Goal: Task Accomplishment & Management: Complete application form

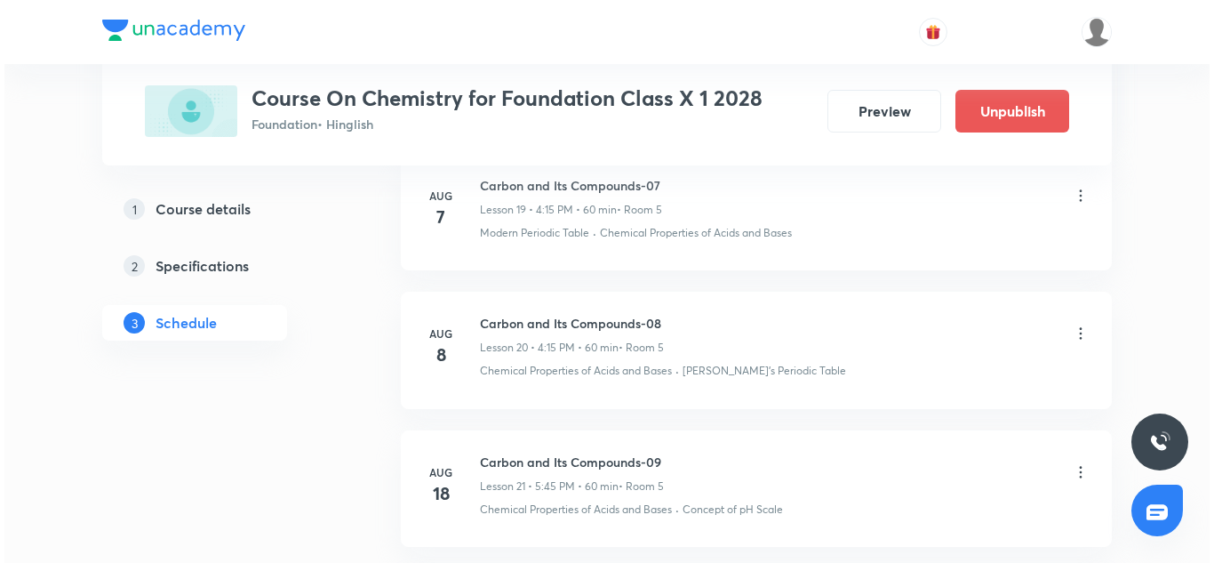
scroll to position [3918, 0]
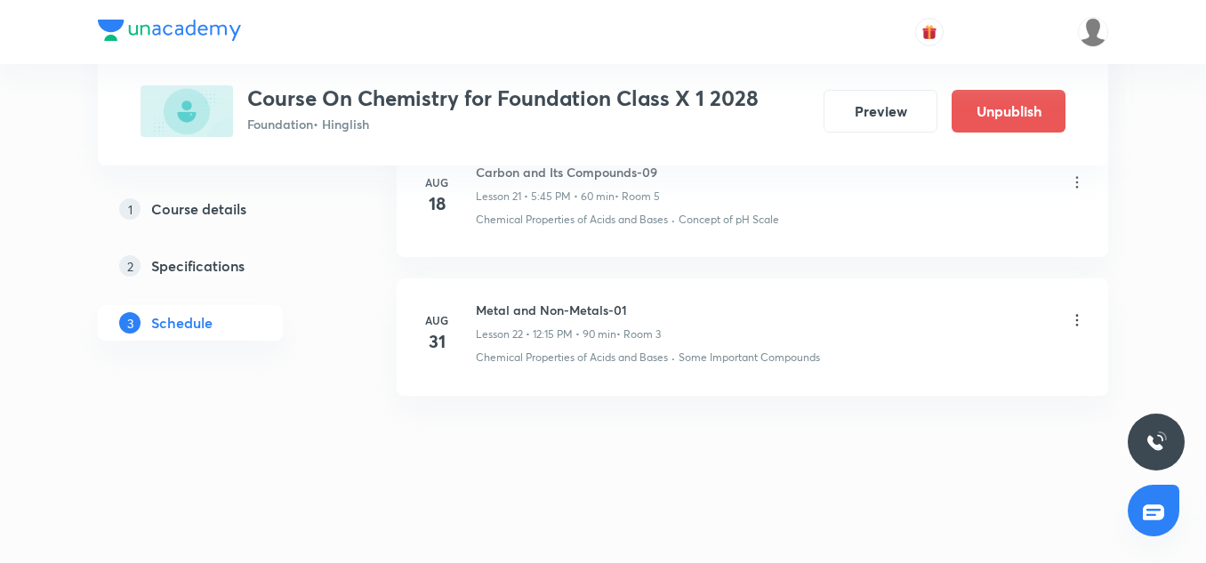
click at [1074, 324] on icon at bounding box center [1077, 320] width 18 height 18
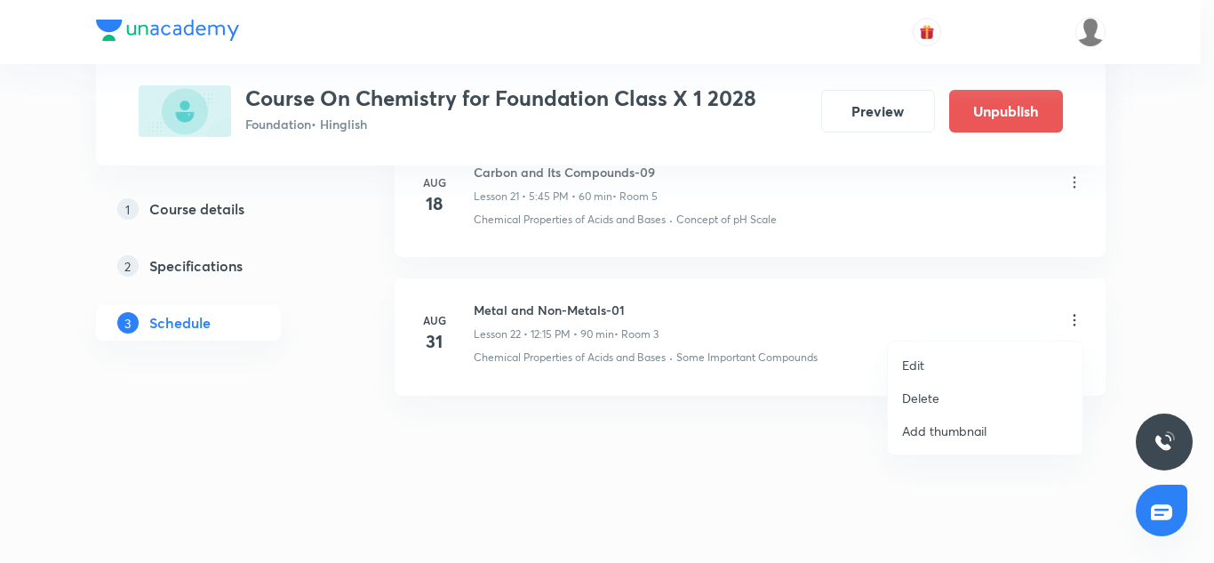
click at [939, 362] on li "Edit" at bounding box center [985, 364] width 195 height 33
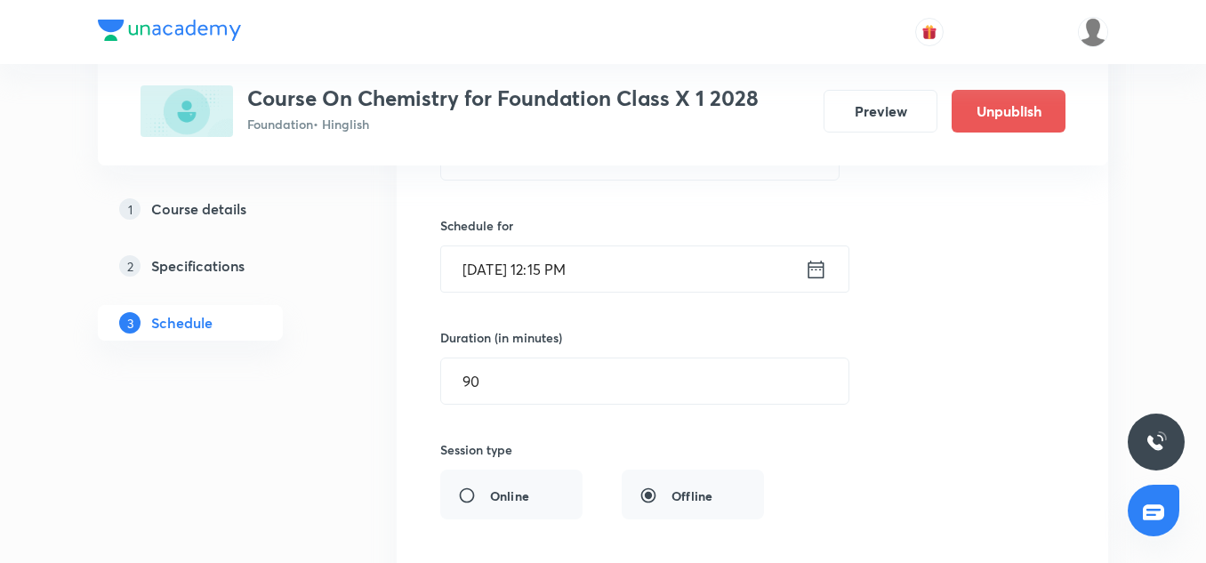
scroll to position [3262, 0]
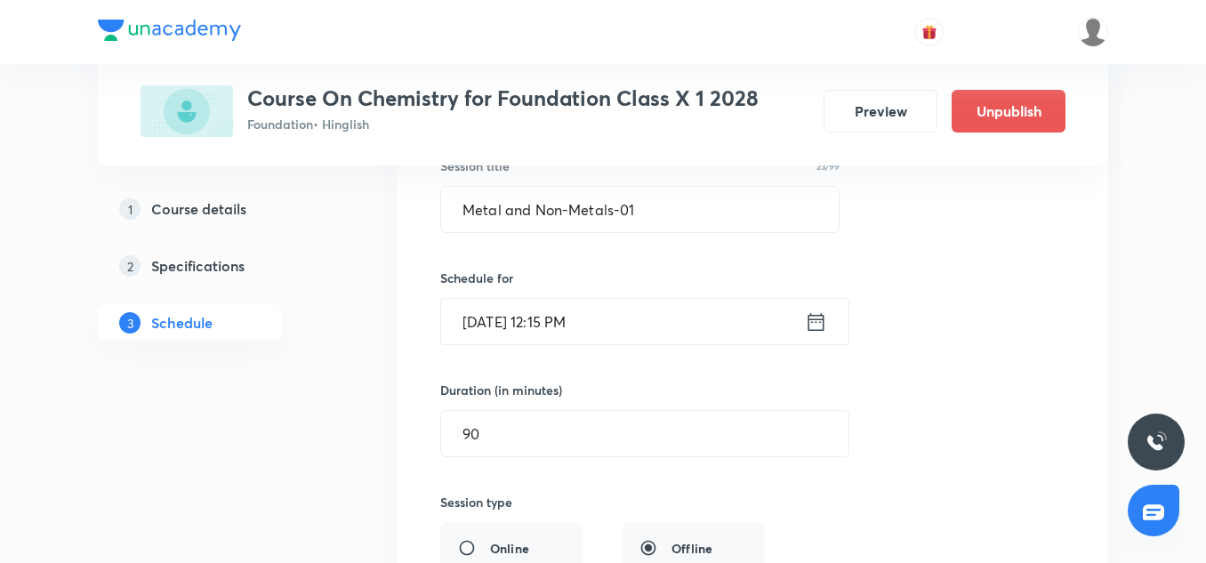
click at [586, 324] on input "[DATE] 12:15 PM" at bounding box center [623, 321] width 364 height 45
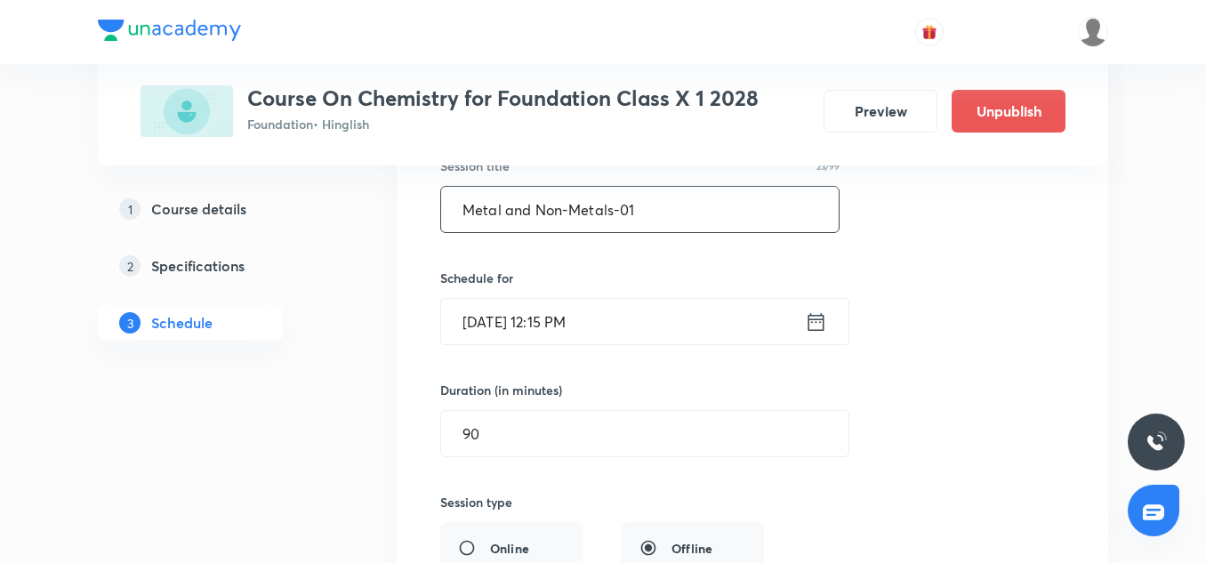
click at [579, 212] on input "Metal and Non-Metals-01" at bounding box center [639, 209] width 397 height 45
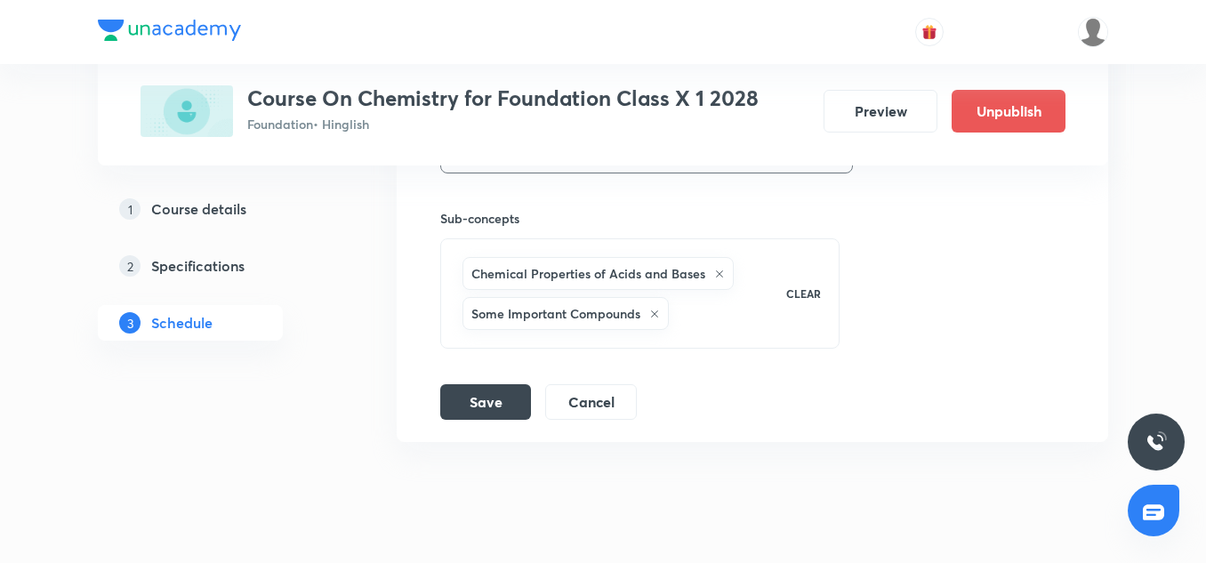
scroll to position [3824, 0]
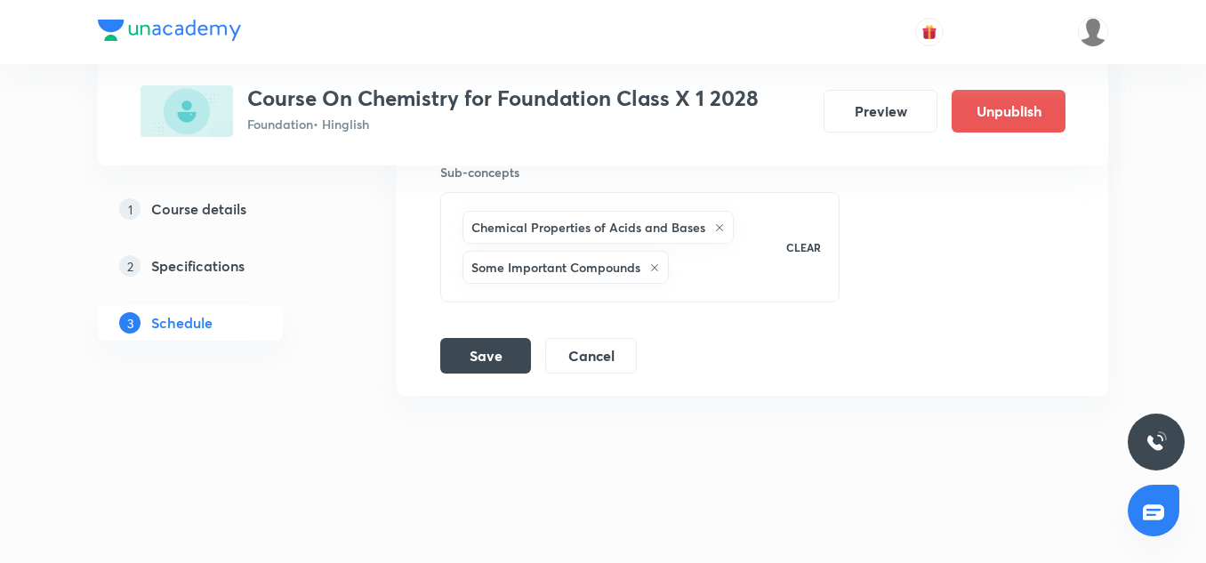
type input "Revision of Analytical, Study of Gas"
click at [477, 373] on div "Save Cancel" at bounding box center [545, 356] width 211 height 36
click at [477, 364] on button "Save" at bounding box center [485, 354] width 91 height 36
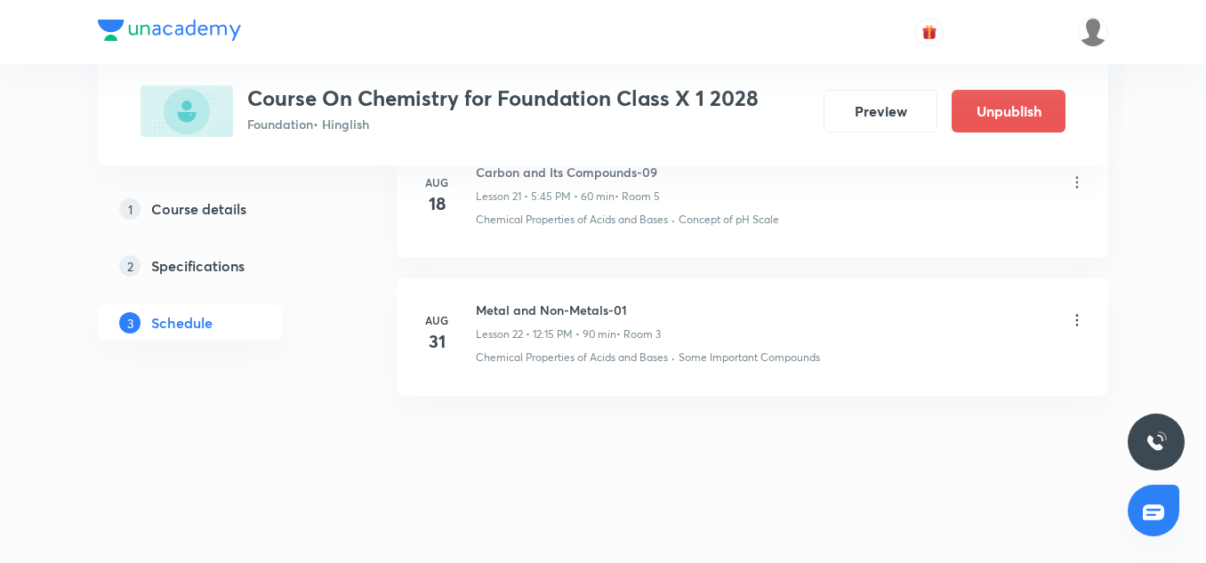
scroll to position [3101, 0]
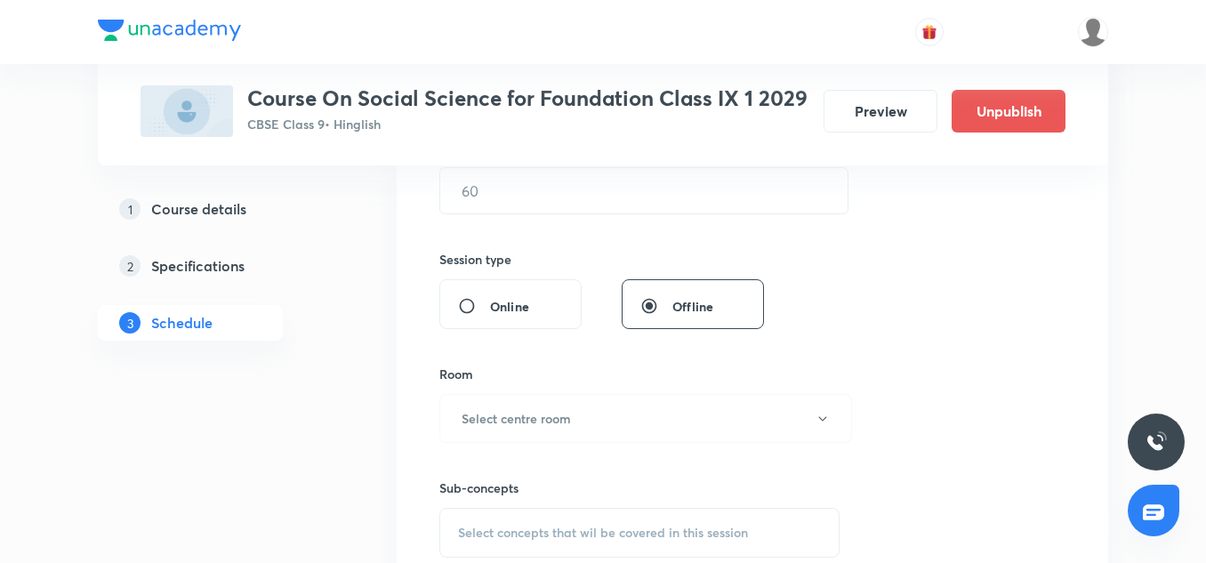
scroll to position [1000, 0]
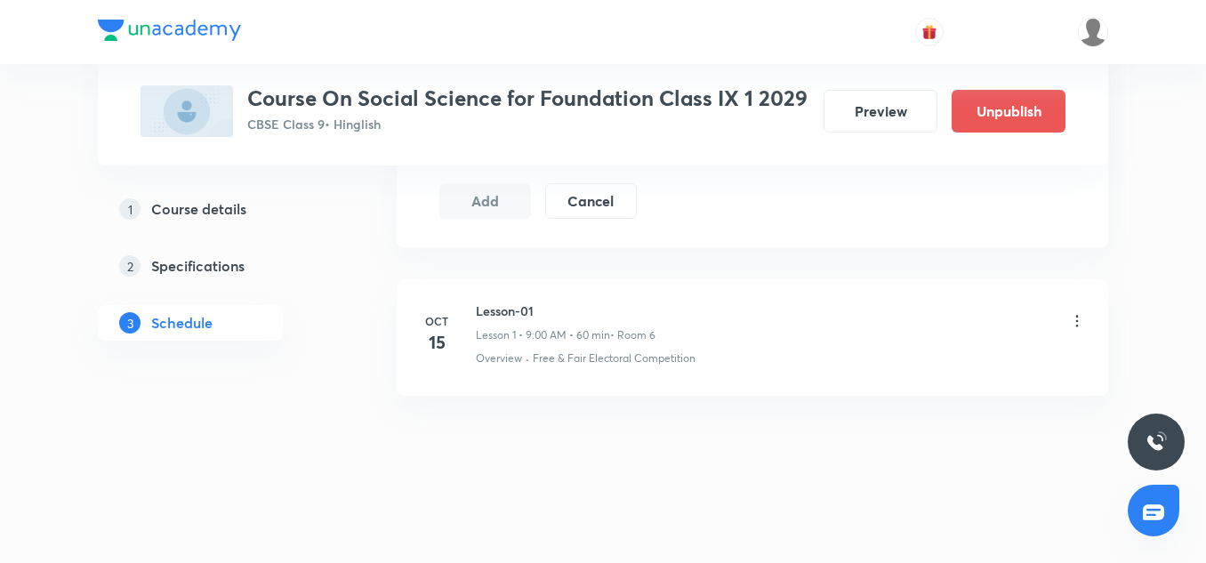
click at [501, 314] on h6 "Lesson-01" at bounding box center [566, 310] width 180 height 19
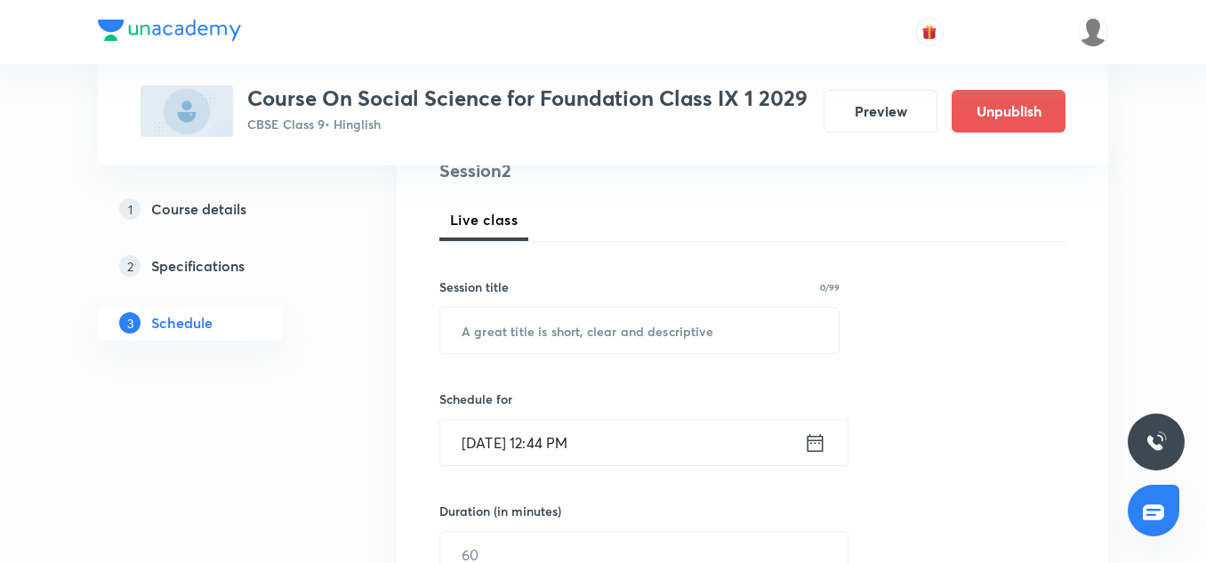
scroll to position [239, 0]
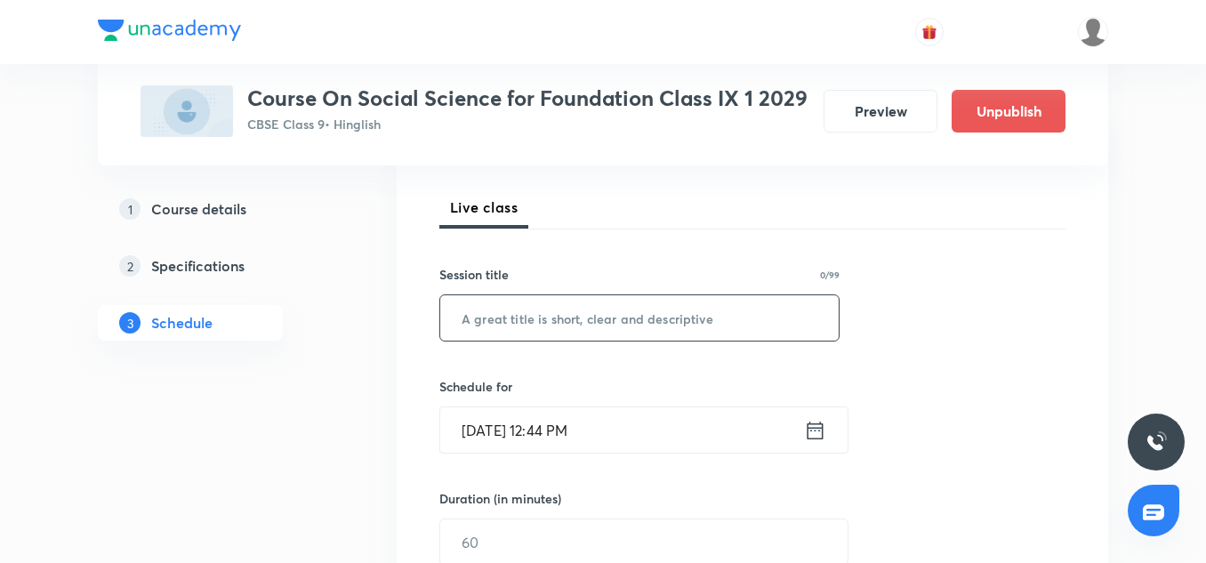
click at [485, 314] on input "text" at bounding box center [639, 317] width 398 height 45
type input "English Literature-01"
click at [500, 436] on input "Aug 31, 2025, 12:44 PM" at bounding box center [622, 429] width 364 height 45
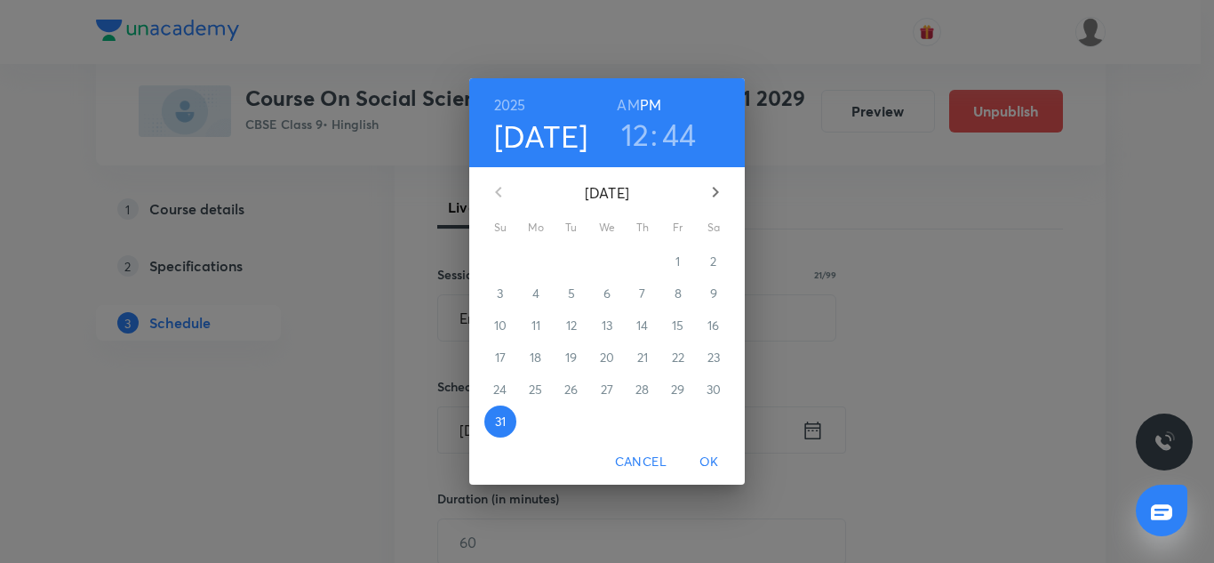
click at [668, 128] on h3 "44" at bounding box center [679, 134] width 35 height 37
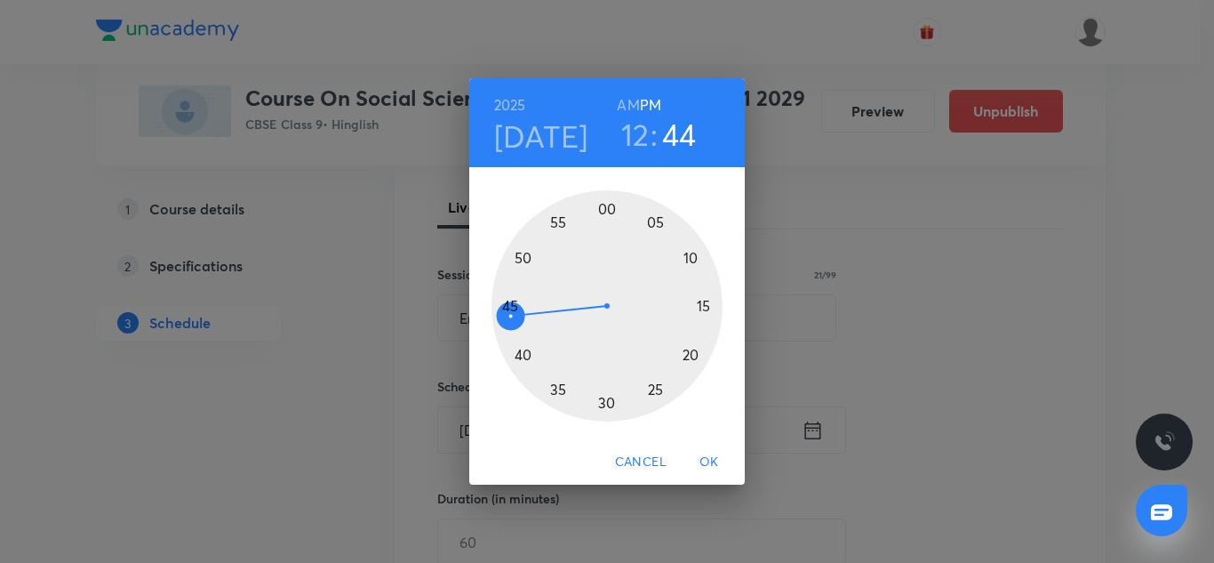
click at [646, 132] on h3 "12" at bounding box center [635, 134] width 28 height 37
click at [661, 224] on div at bounding box center [607, 305] width 231 height 231
click at [606, 204] on div at bounding box center [607, 305] width 231 height 231
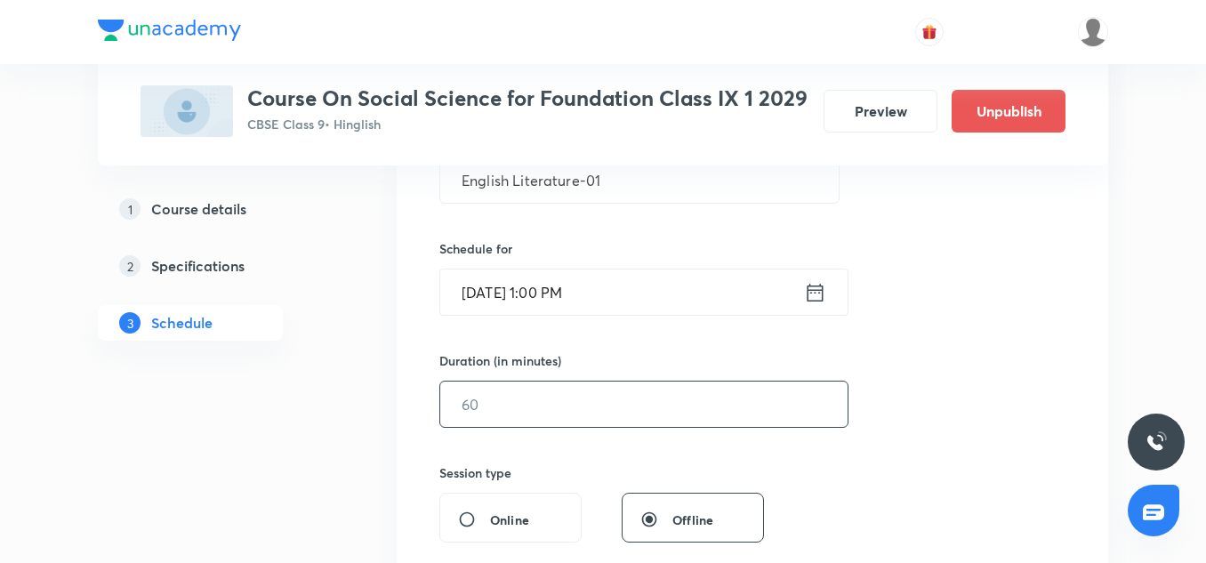
scroll to position [378, 0]
click at [510, 395] on input "text" at bounding box center [643, 403] width 407 height 45
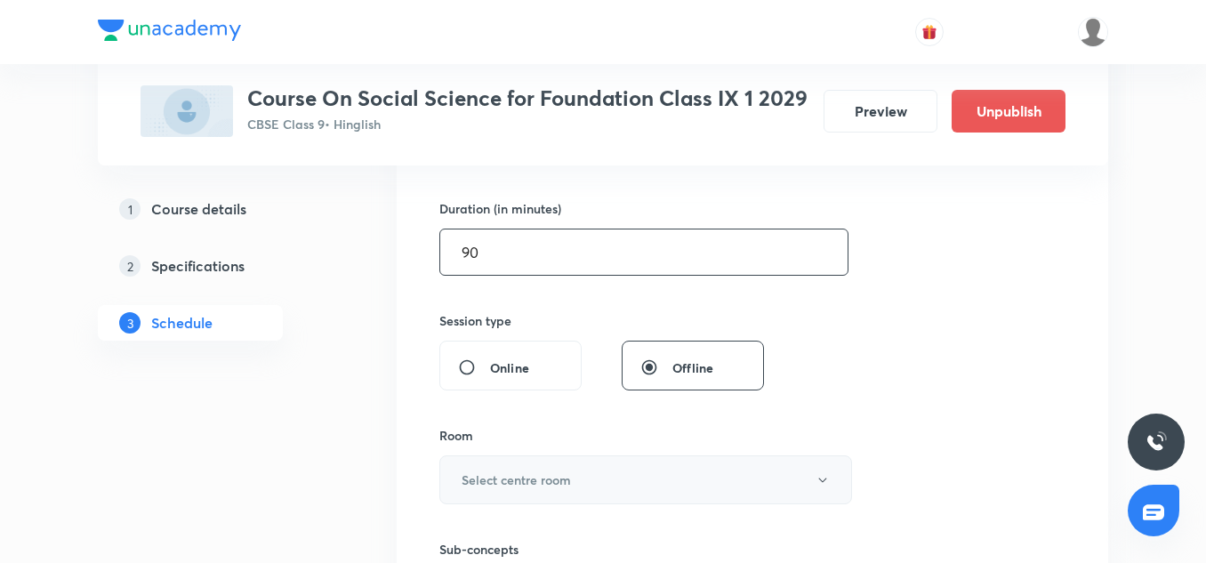
scroll to position [530, 0]
type input "90"
click at [555, 477] on h6 "Select centre room" at bounding box center [515, 478] width 109 height 19
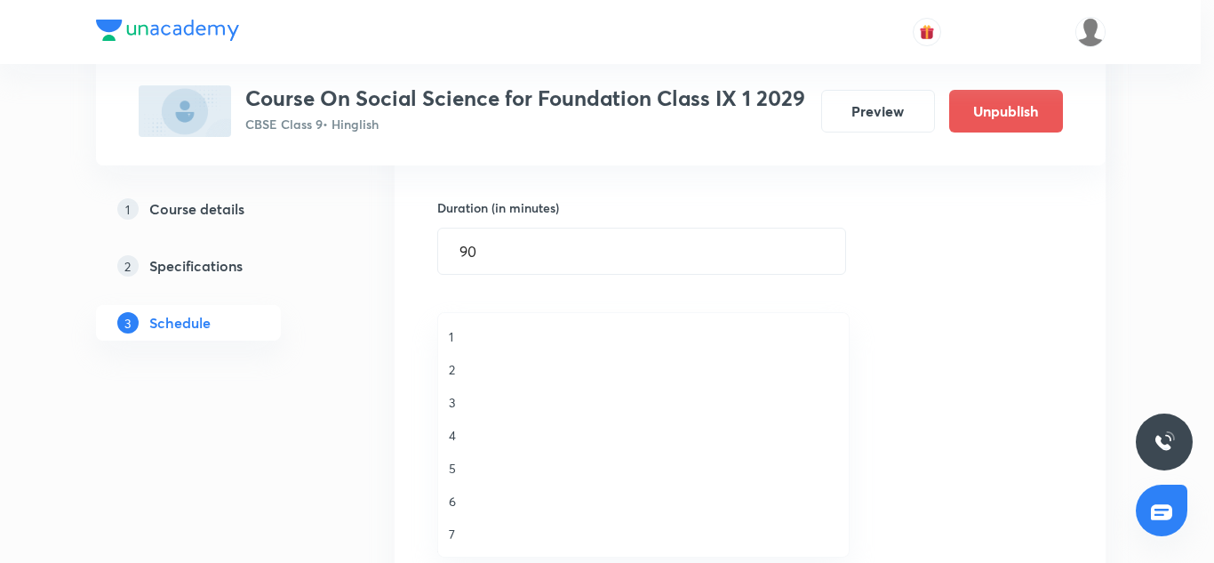
click at [469, 497] on span "6" at bounding box center [643, 501] width 389 height 19
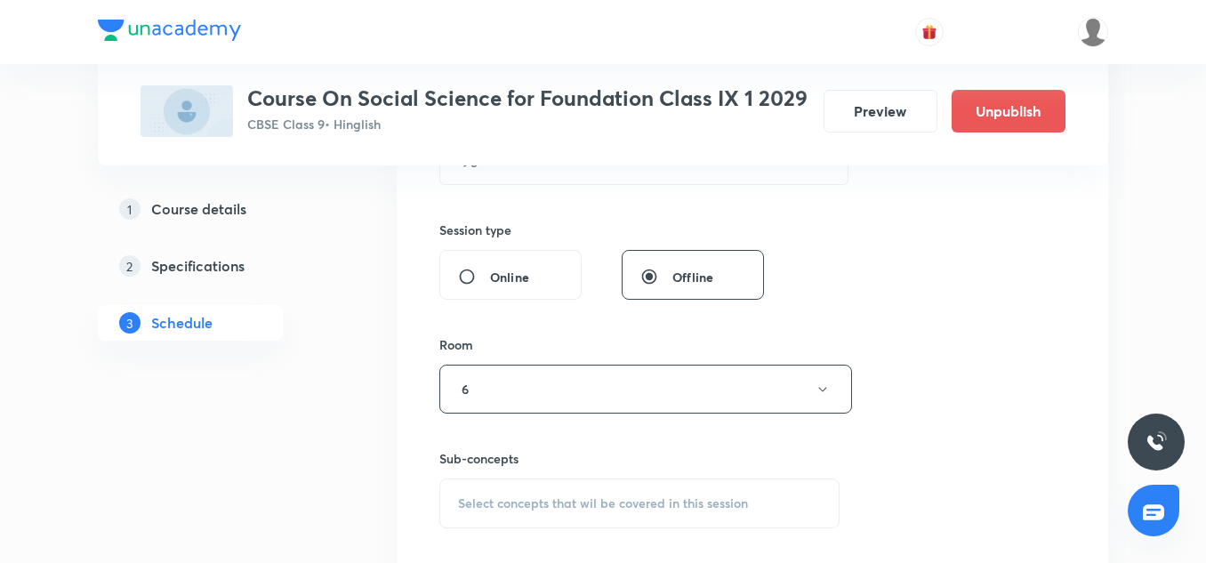
scroll to position [621, 0]
click at [572, 475] on div "Sub-concepts Select concepts that wil be covered in this session" at bounding box center [639, 487] width 400 height 79
click at [558, 496] on span "Select concepts that wil be covered in this session" at bounding box center [603, 502] width 290 height 14
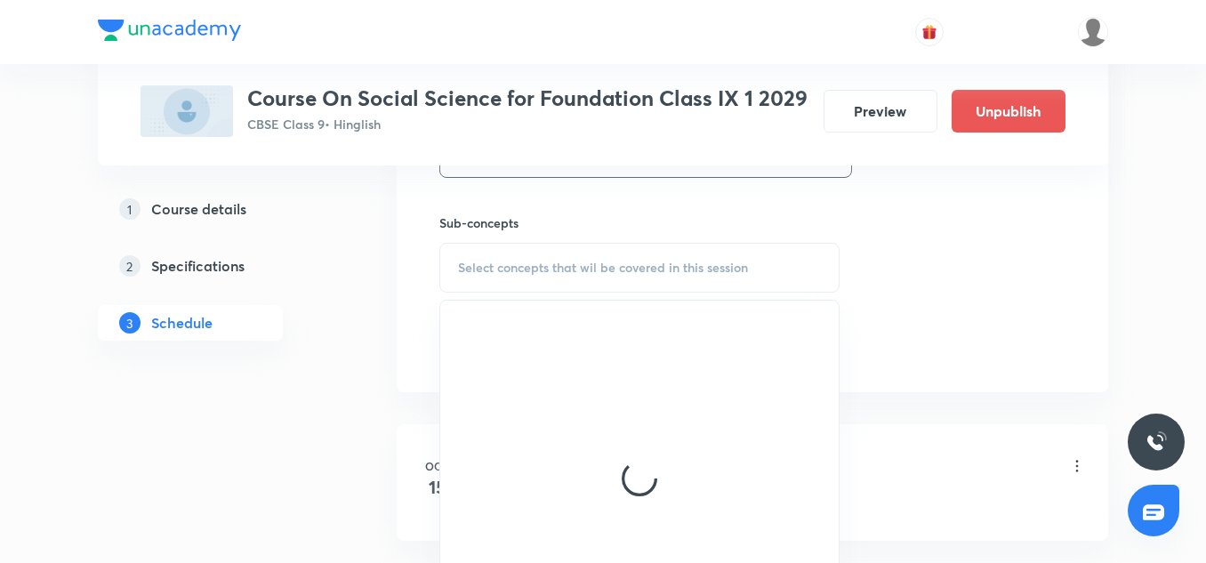
scroll to position [877, 0]
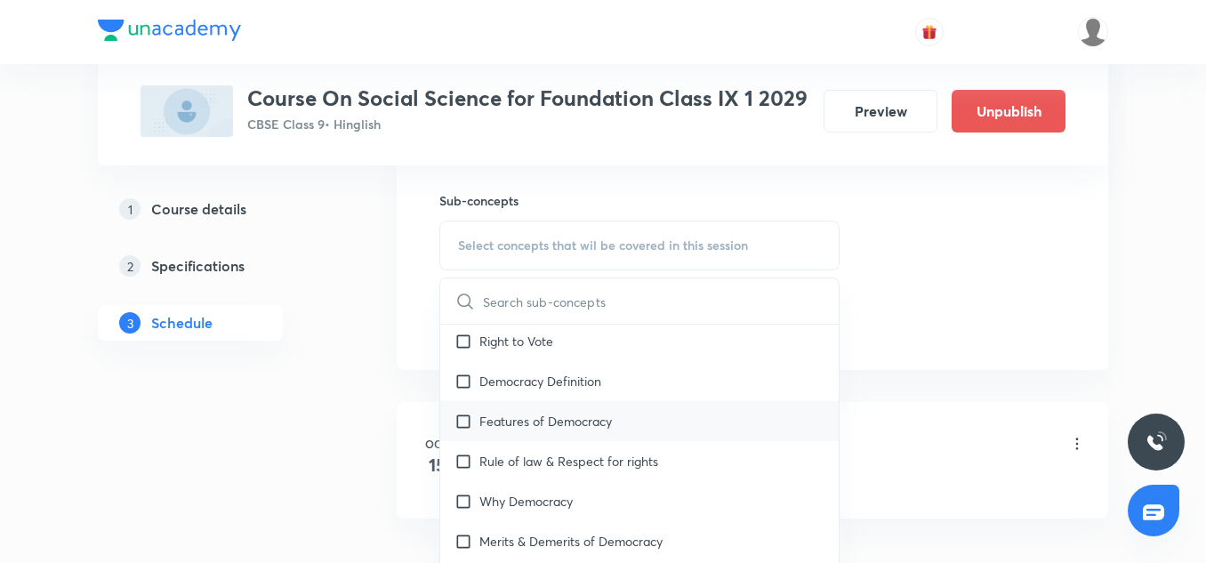
click at [545, 427] on p "Features of Democracy" at bounding box center [545, 421] width 132 height 19
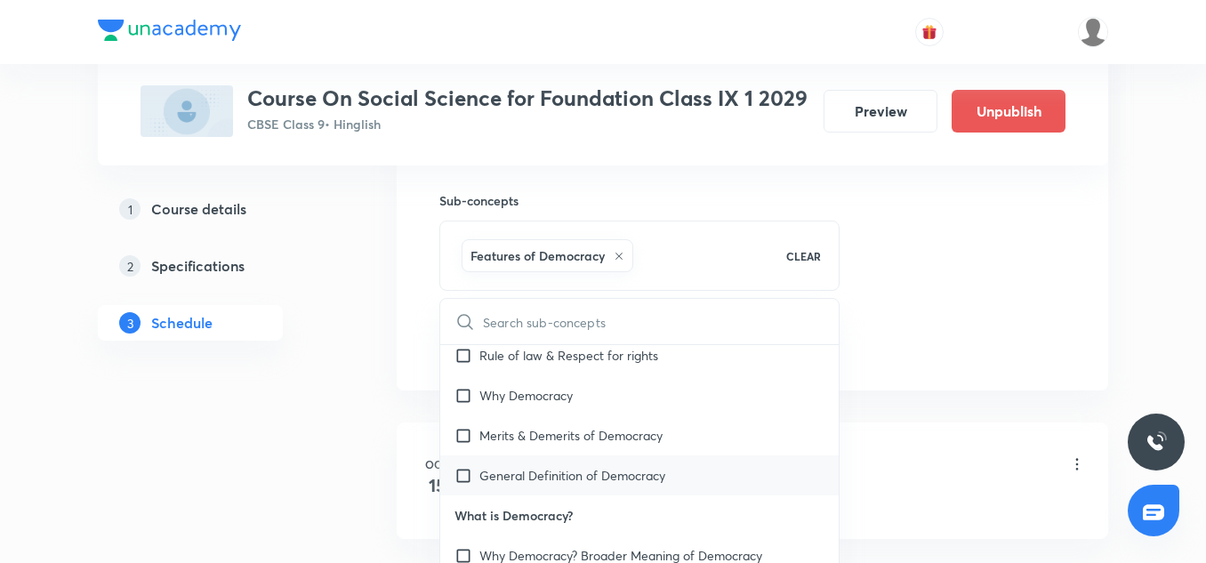
scroll to position [269, 0]
click at [521, 472] on p "General Definition of Democracy" at bounding box center [572, 474] width 186 height 19
checkbox input "true"
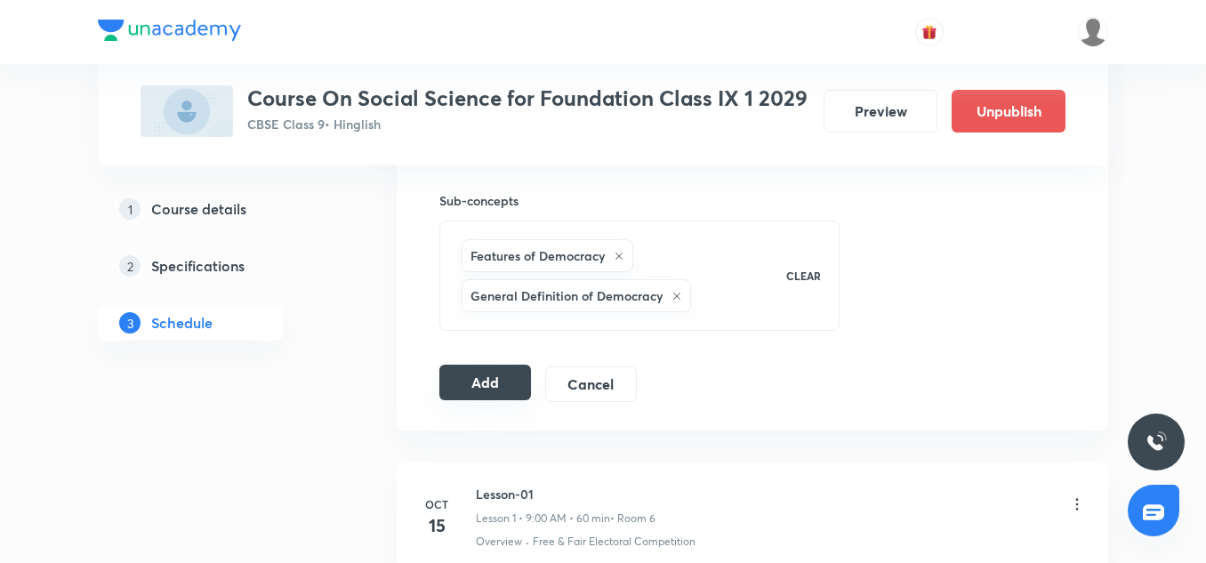
click at [482, 379] on button "Add" at bounding box center [485, 383] width 92 height 36
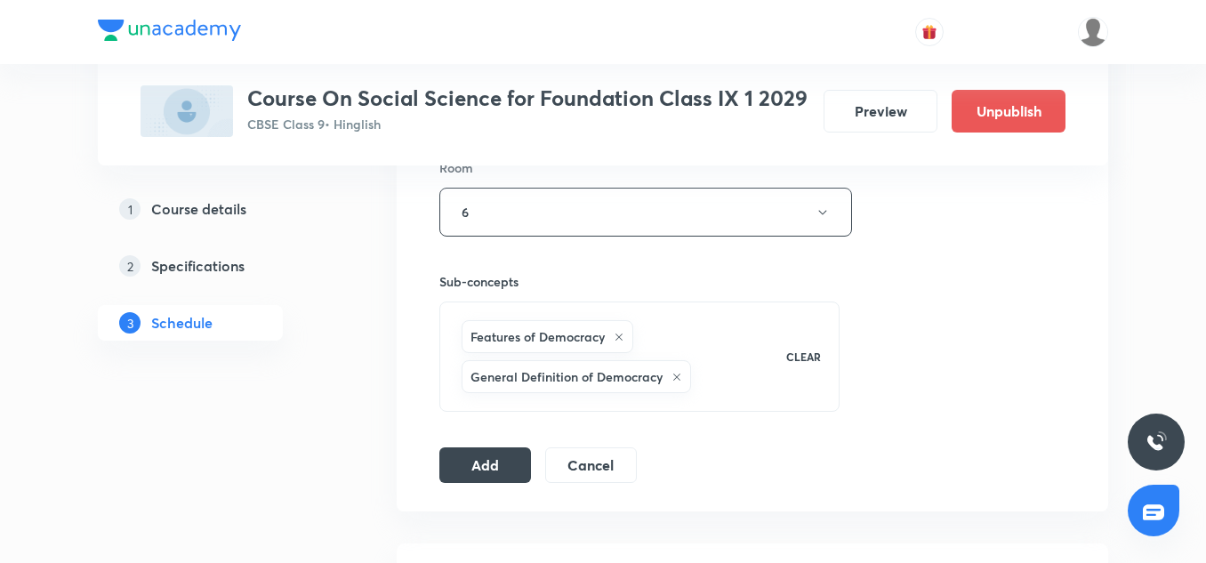
scroll to position [809, 0]
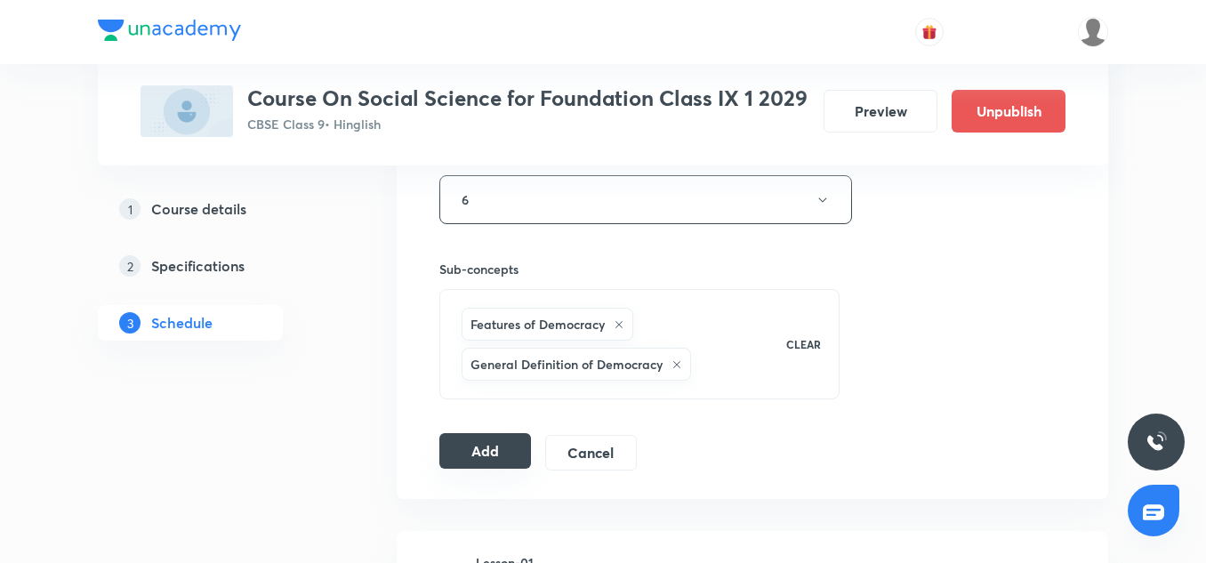
click at [489, 468] on button "Add" at bounding box center [485, 451] width 92 height 36
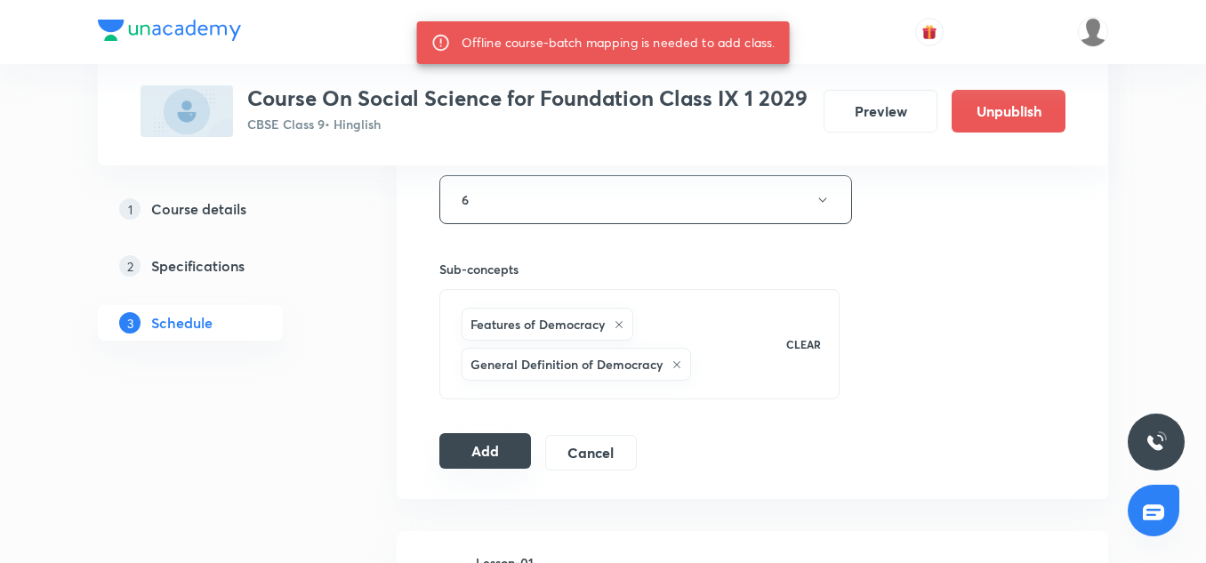
click at [483, 469] on div "Add Cancel" at bounding box center [545, 453] width 212 height 36
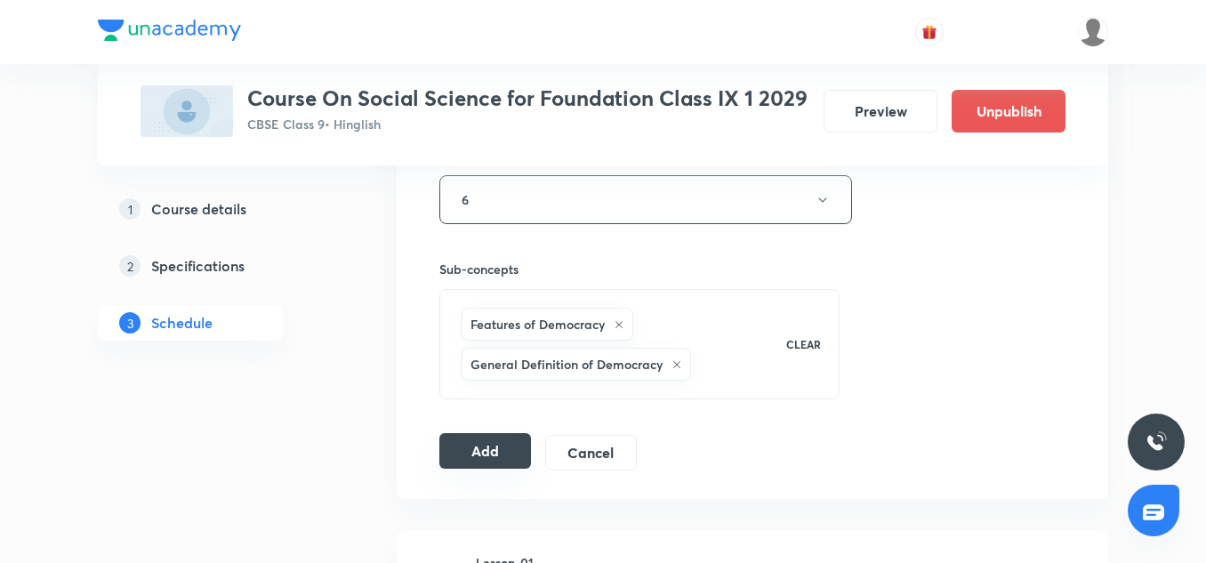
click at [483, 459] on button "Add" at bounding box center [485, 451] width 92 height 36
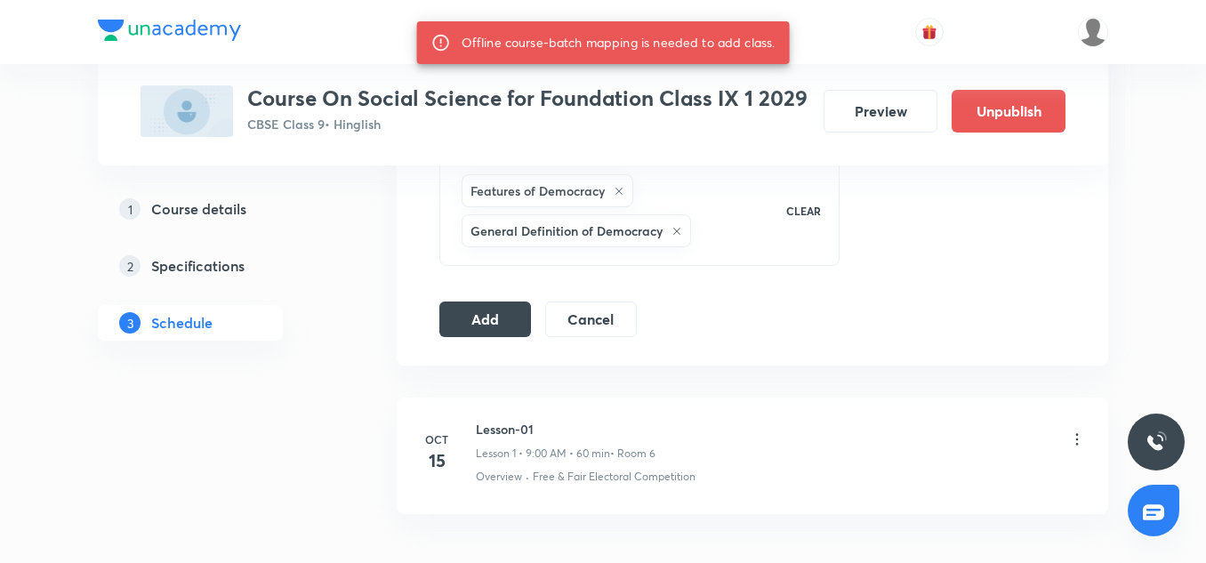
scroll to position [943, 0]
click at [491, 310] on button "Add" at bounding box center [485, 317] width 92 height 36
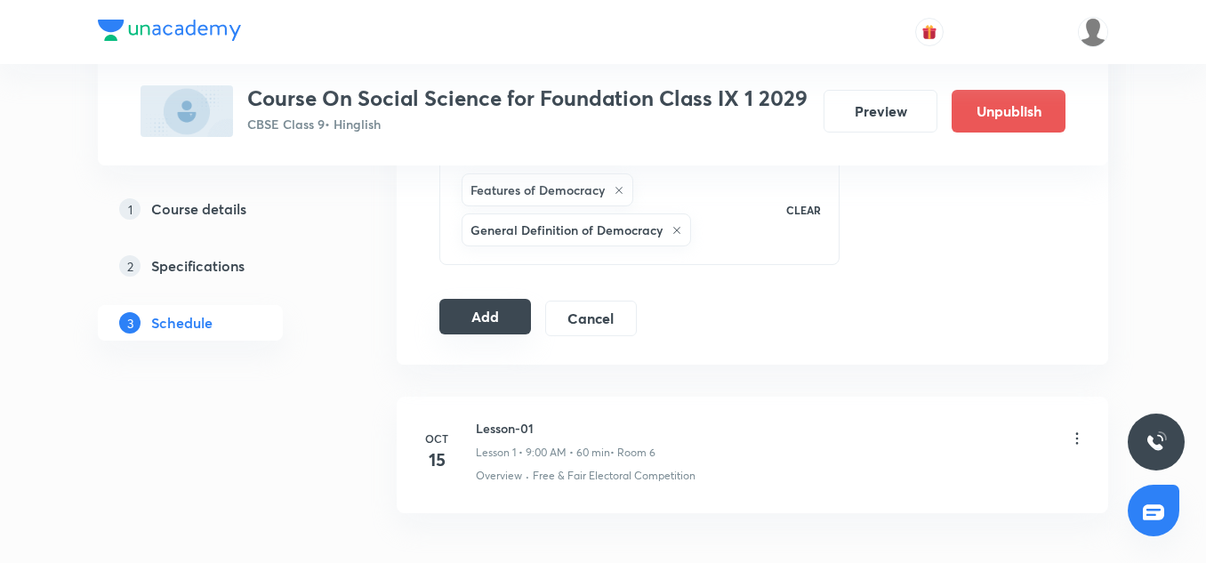
click at [458, 319] on button "Add" at bounding box center [485, 317] width 92 height 36
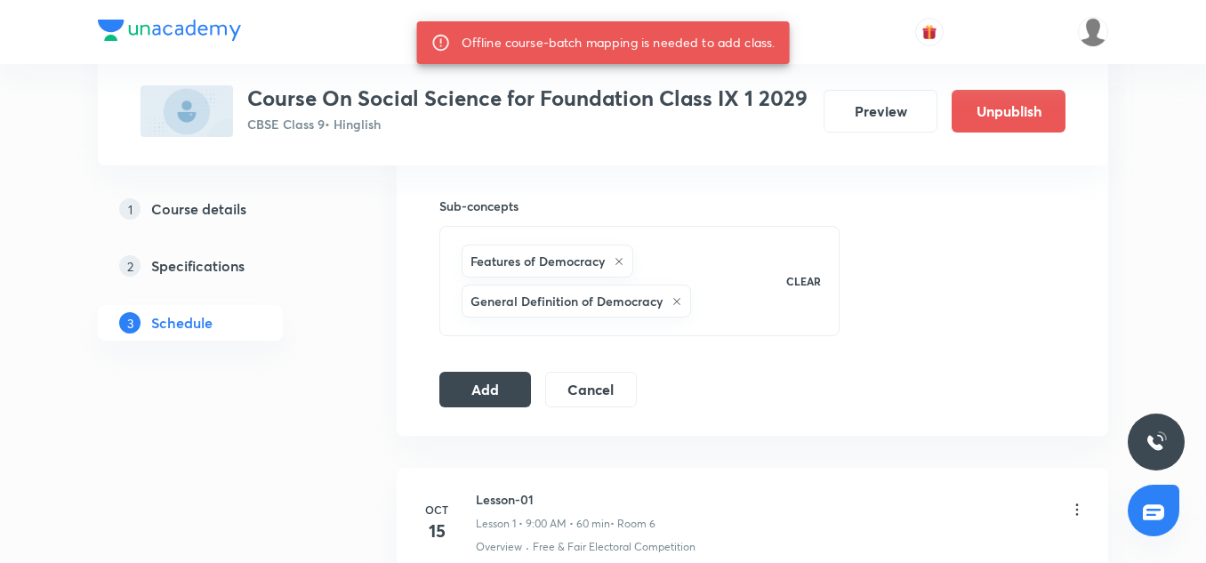
scroll to position [870, 0]
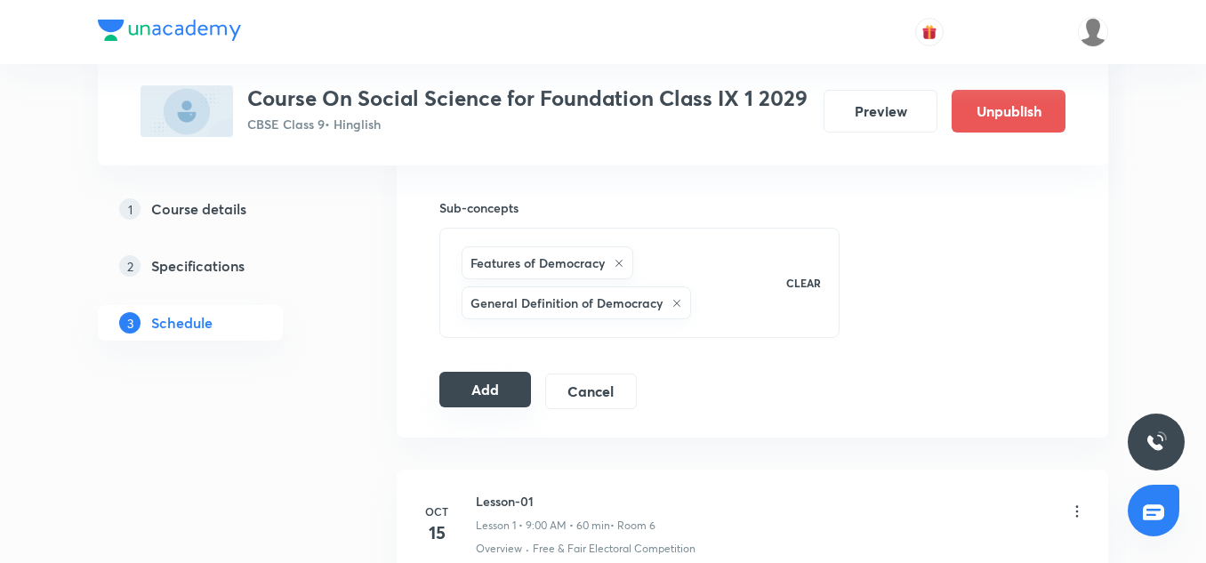
click at [487, 401] on button "Add" at bounding box center [485, 390] width 92 height 36
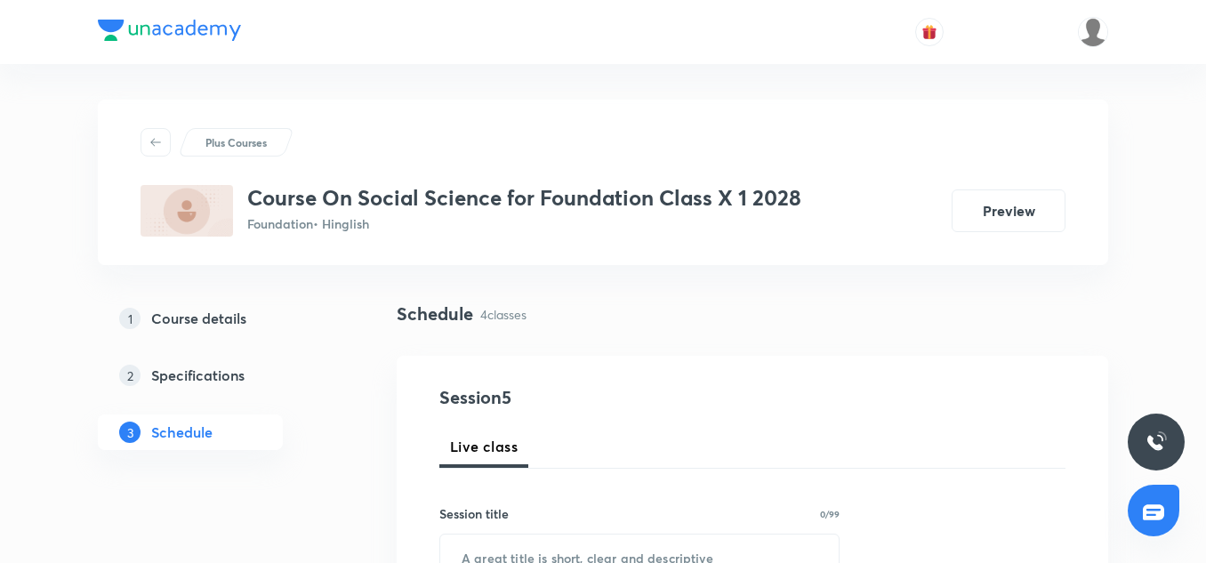
scroll to position [1415, 0]
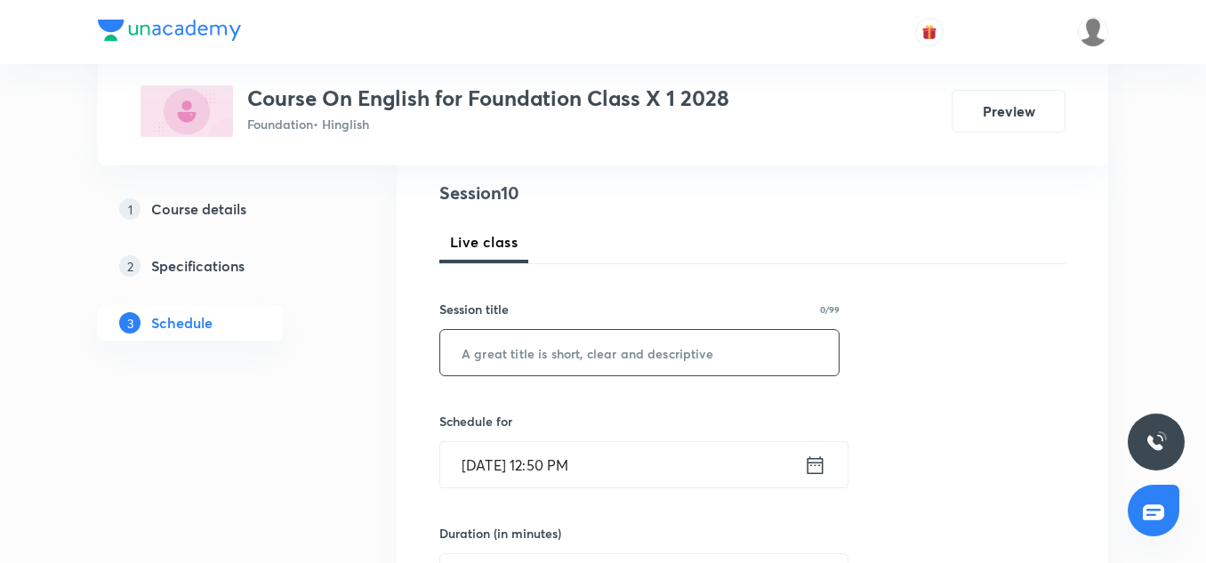
click at [497, 371] on input "text" at bounding box center [639, 352] width 398 height 45
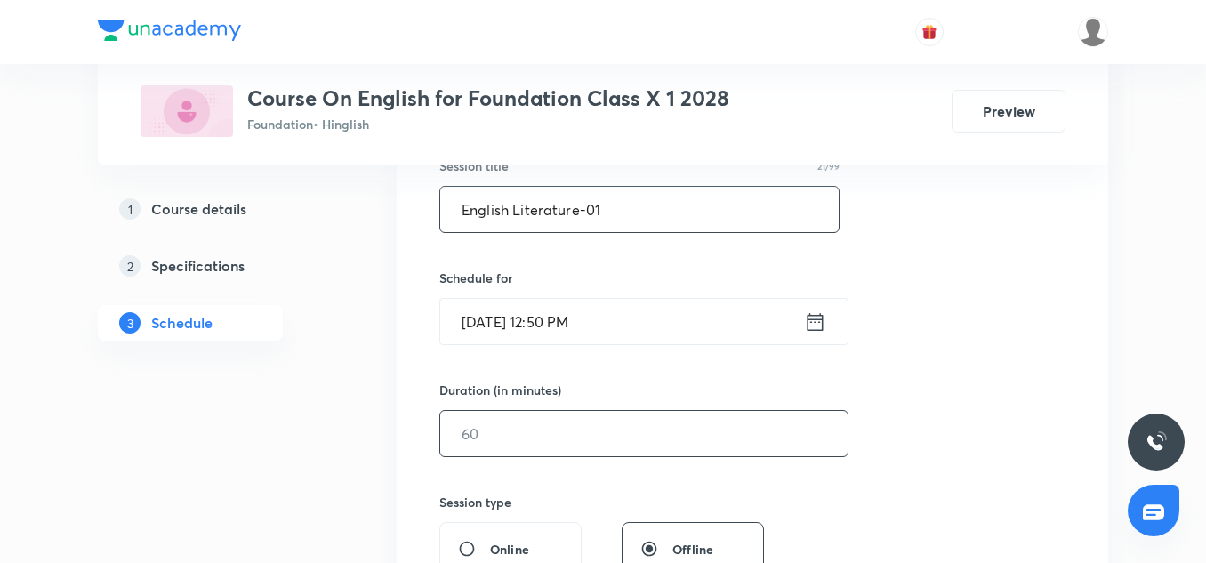
scroll to position [349, 0]
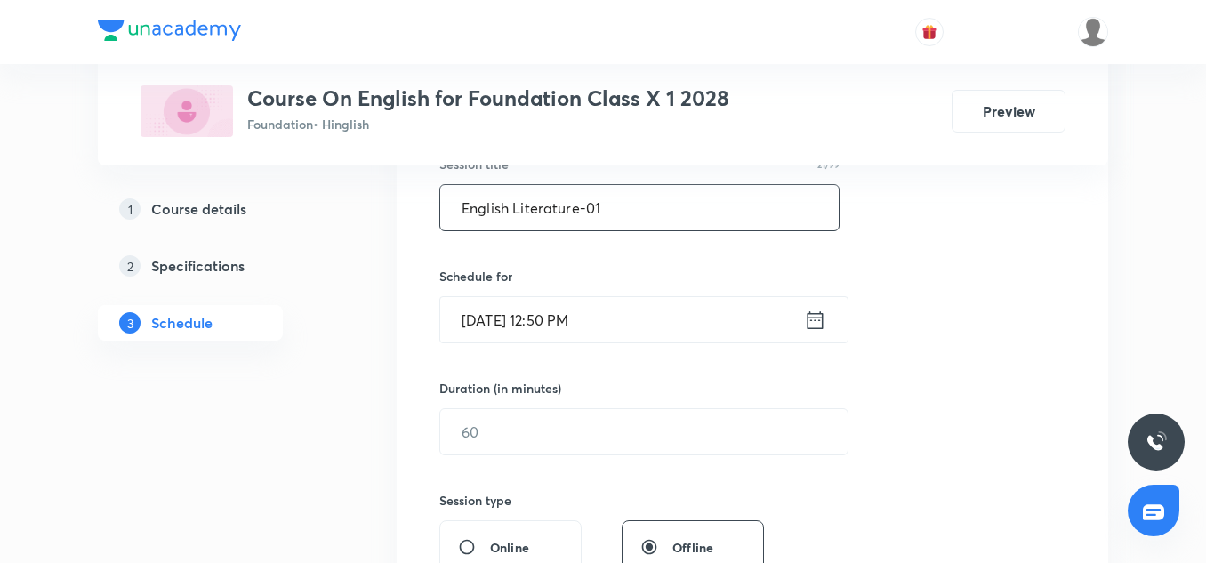
type input "English Literature-01"
click at [575, 316] on input "[DATE] 12:50 PM" at bounding box center [622, 319] width 364 height 45
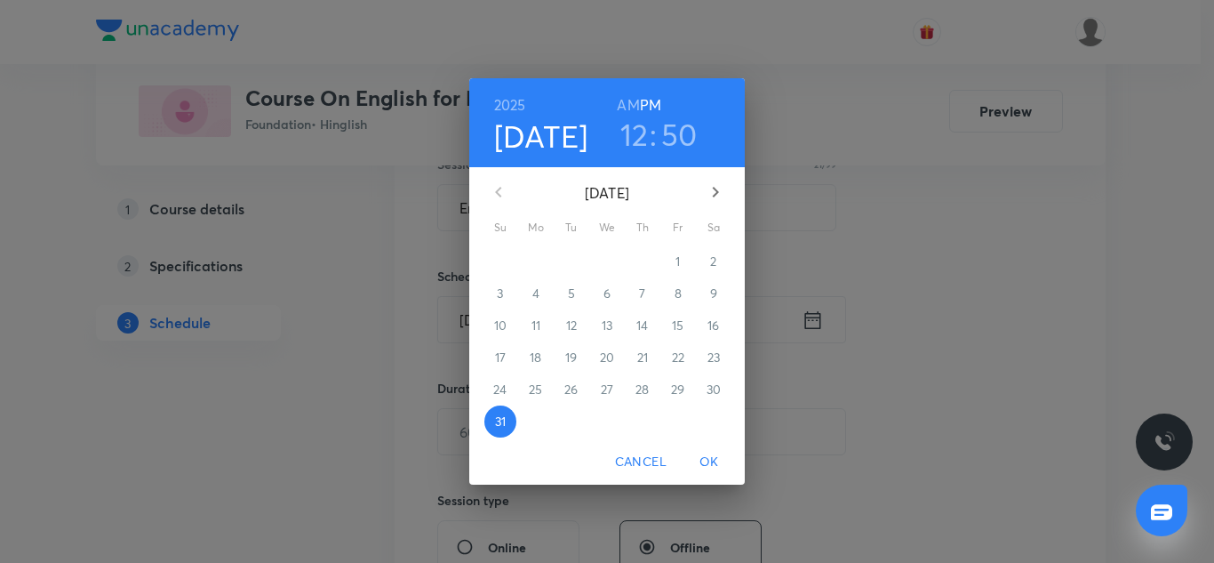
click at [646, 129] on h3 "12" at bounding box center [635, 134] width 28 height 37
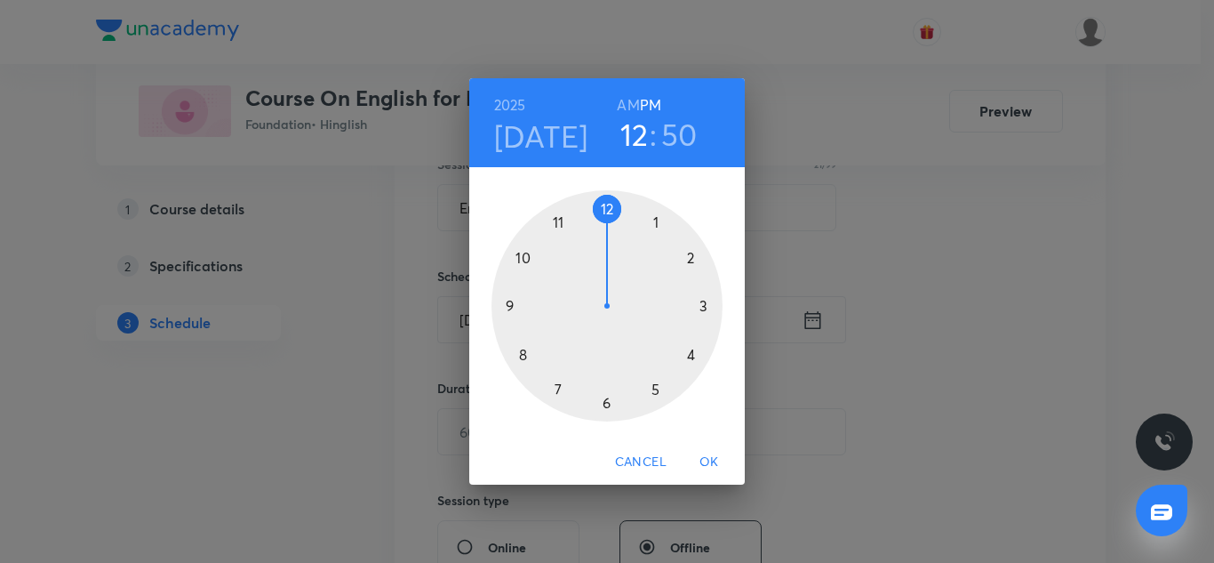
click at [658, 219] on div at bounding box center [607, 305] width 231 height 231
click at [605, 208] on div at bounding box center [607, 305] width 231 height 231
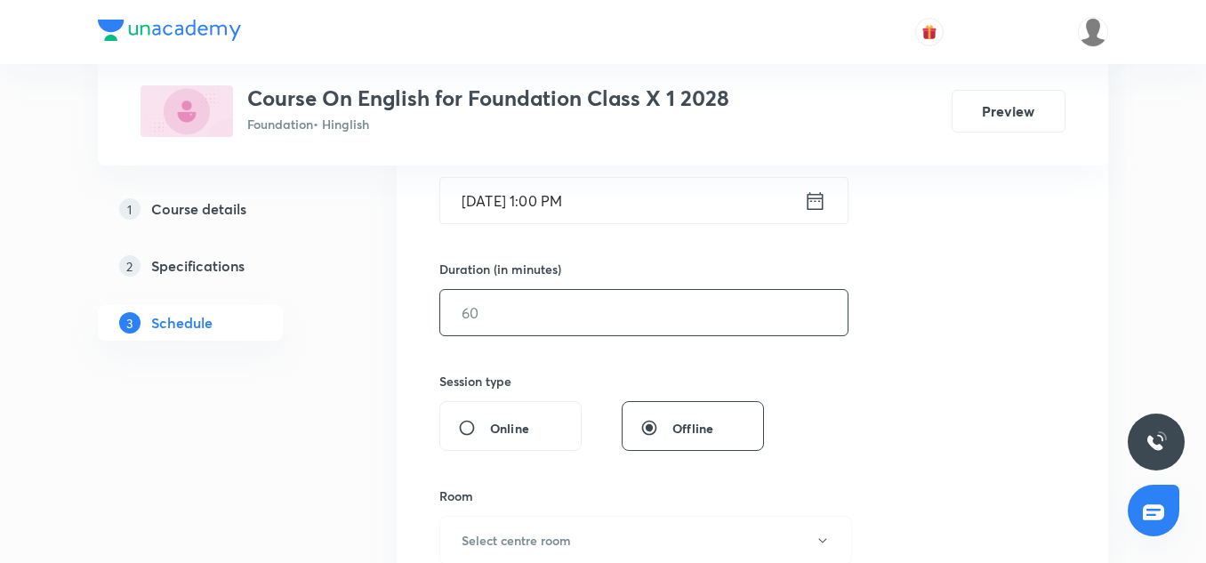
scroll to position [472, 0]
click at [547, 322] on input "text" at bounding box center [643, 308] width 407 height 45
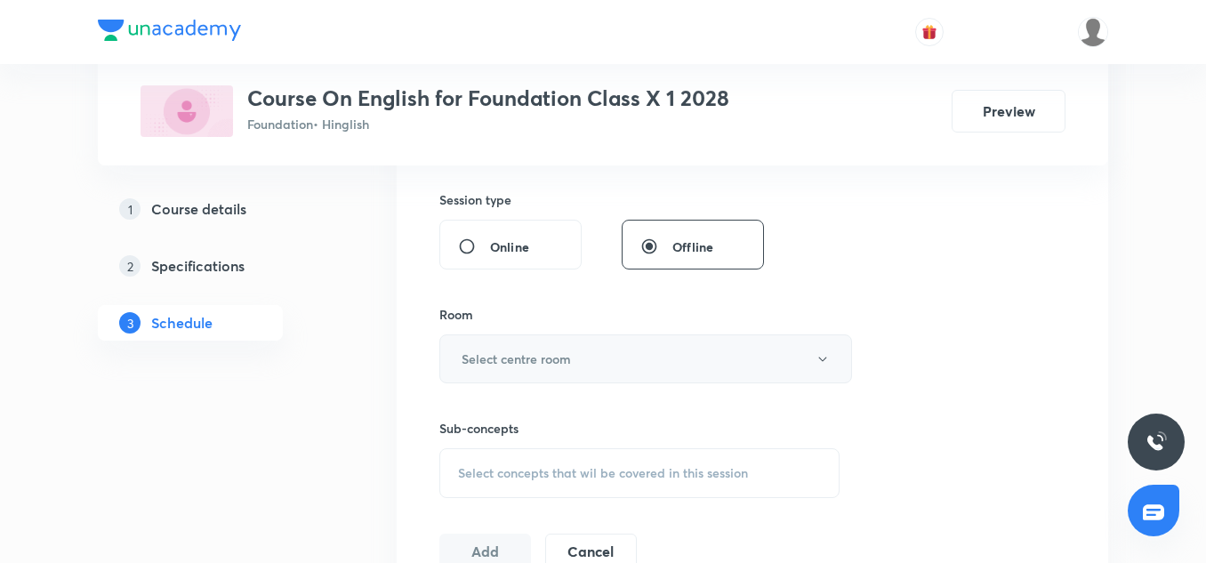
scroll to position [651, 0]
type input "90"
click at [511, 343] on button "Select centre room" at bounding box center [645, 357] width 413 height 49
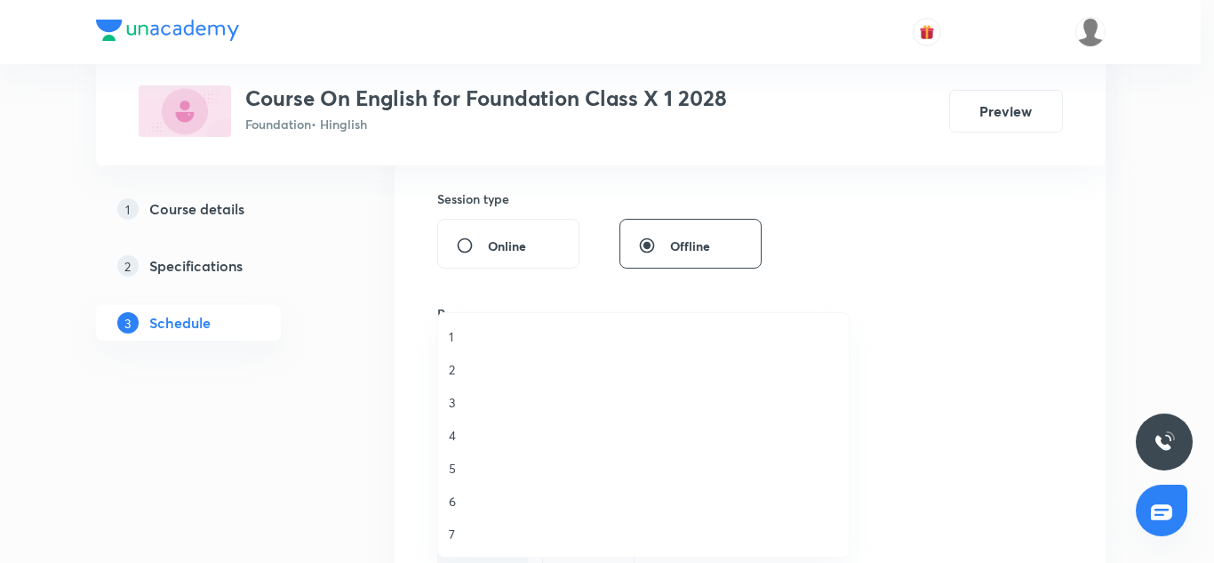
click at [460, 500] on span "6" at bounding box center [643, 501] width 389 height 19
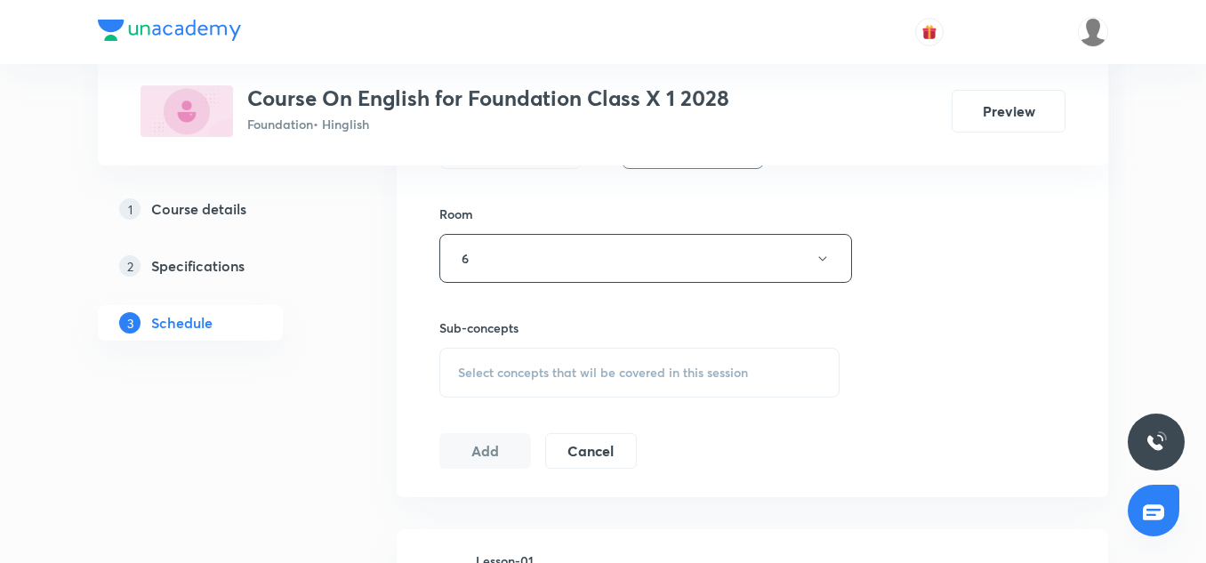
click at [528, 360] on div "Select concepts that wil be covered in this session" at bounding box center [639, 373] width 400 height 50
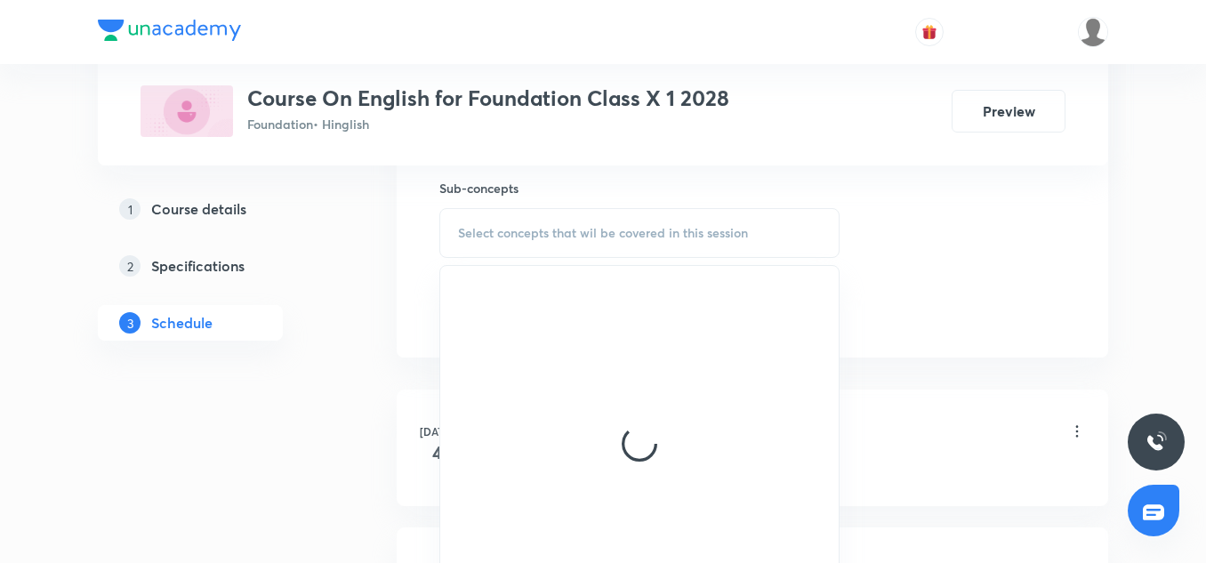
scroll to position [893, 0]
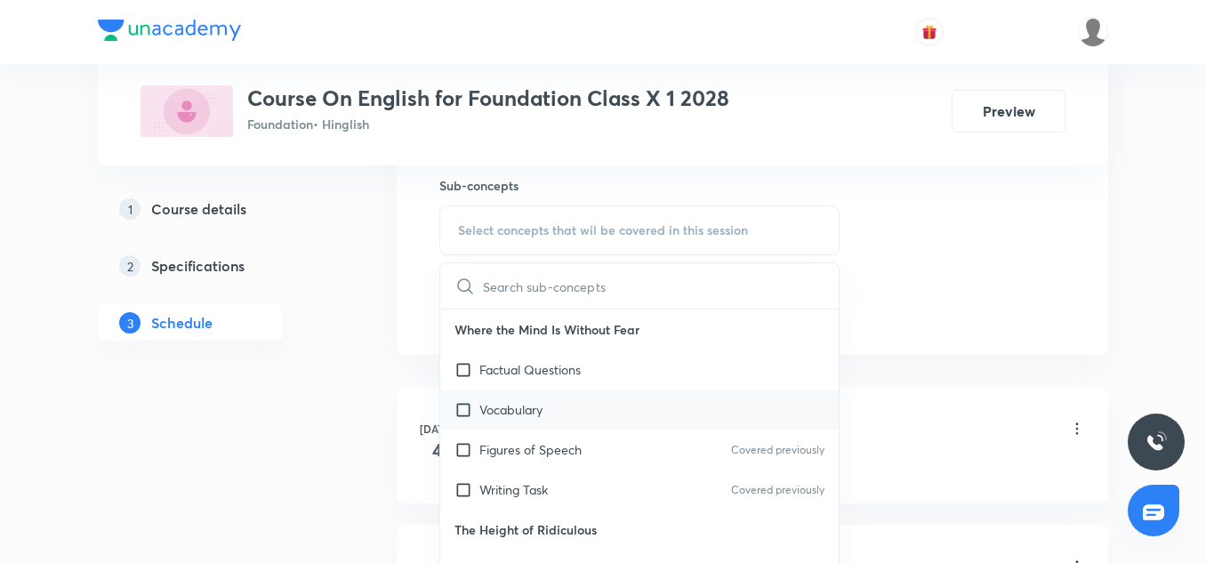
click at [539, 423] on div "Vocabulary" at bounding box center [639, 409] width 398 height 40
checkbox input "true"
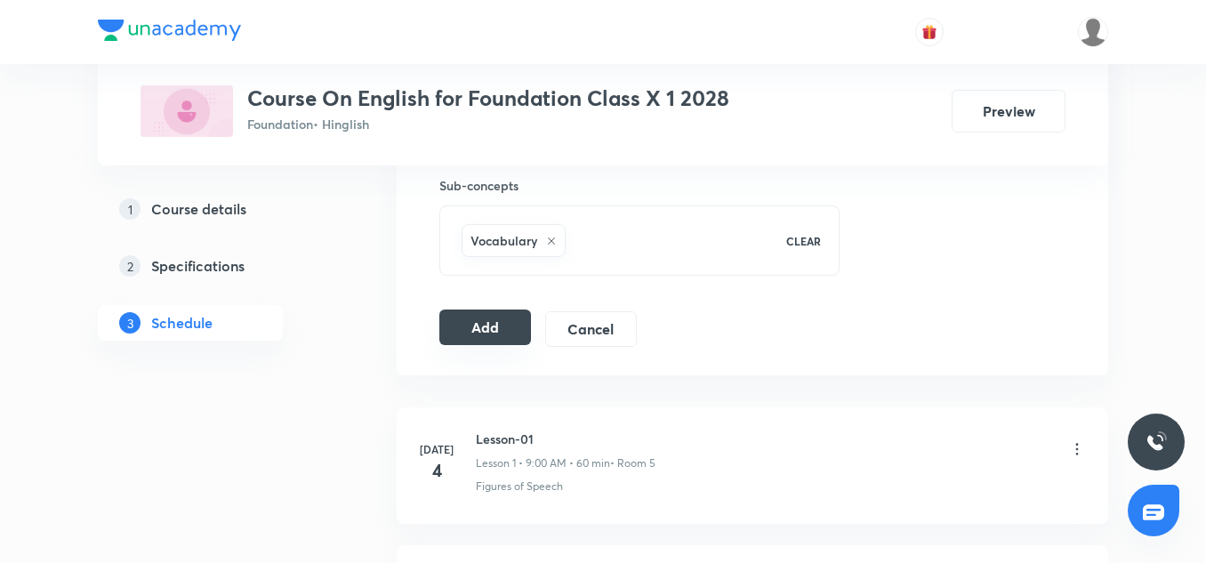
click at [494, 328] on button "Add" at bounding box center [485, 327] width 92 height 36
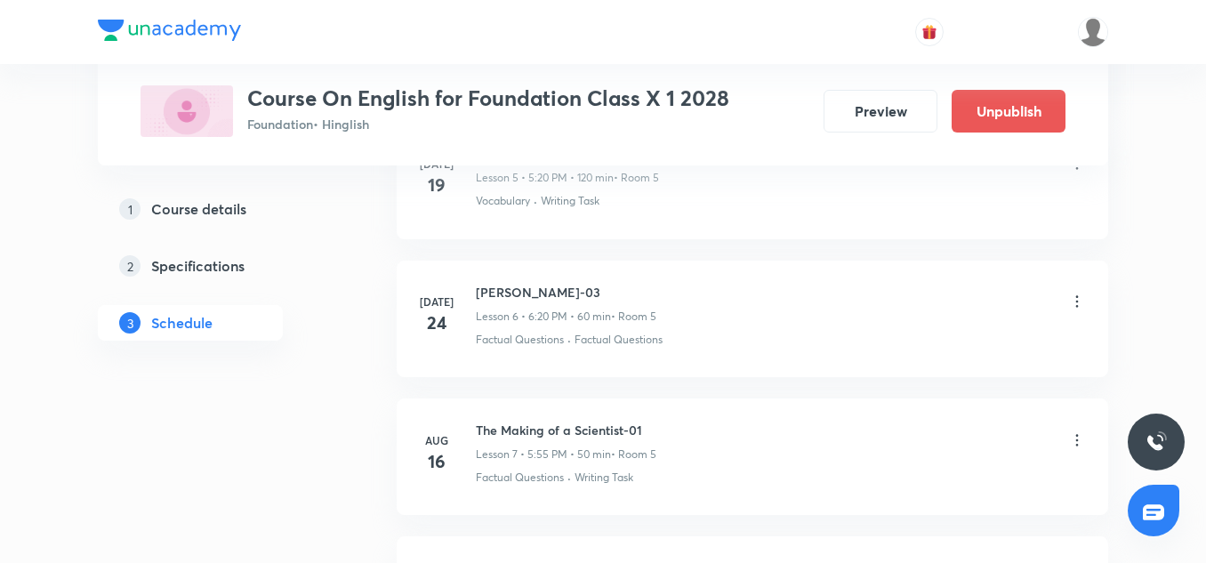
scroll to position [1426, 0]
